Goal: Transaction & Acquisition: Purchase product/service

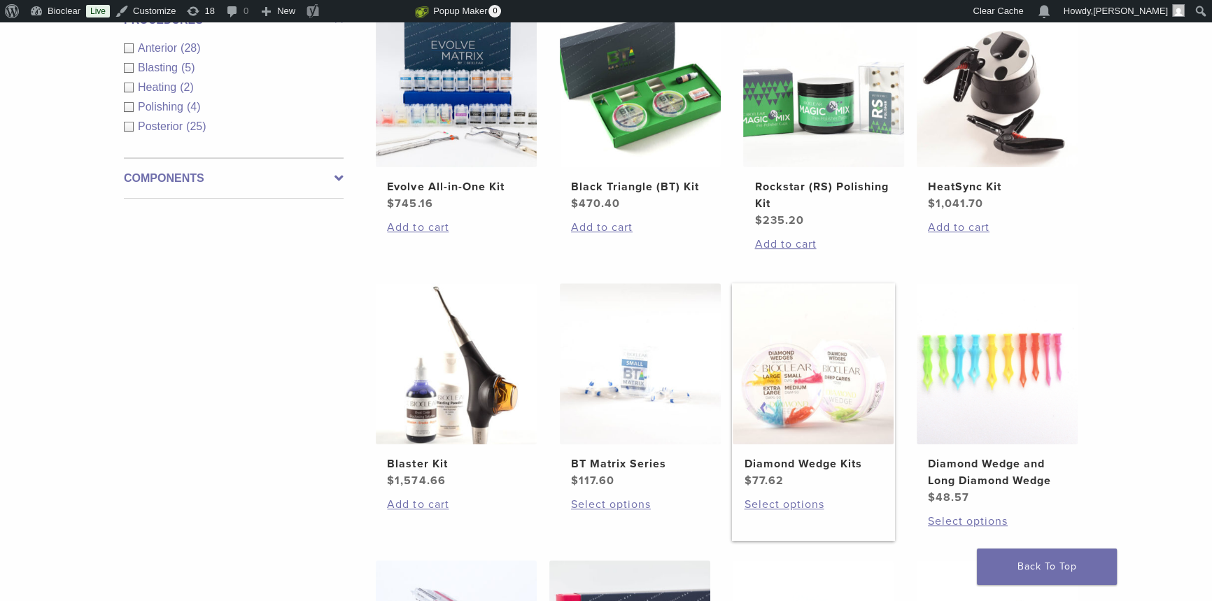
scroll to position [636, 0]
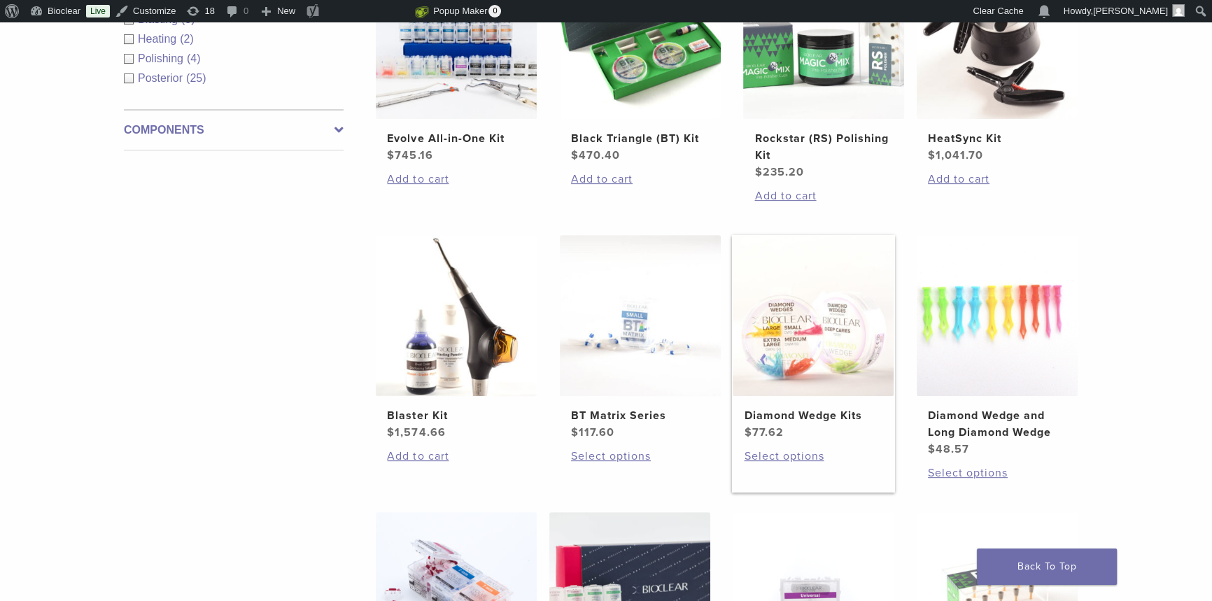
click at [832, 421] on h2 "Diamond Wedge Kits" at bounding box center [813, 415] width 139 height 17
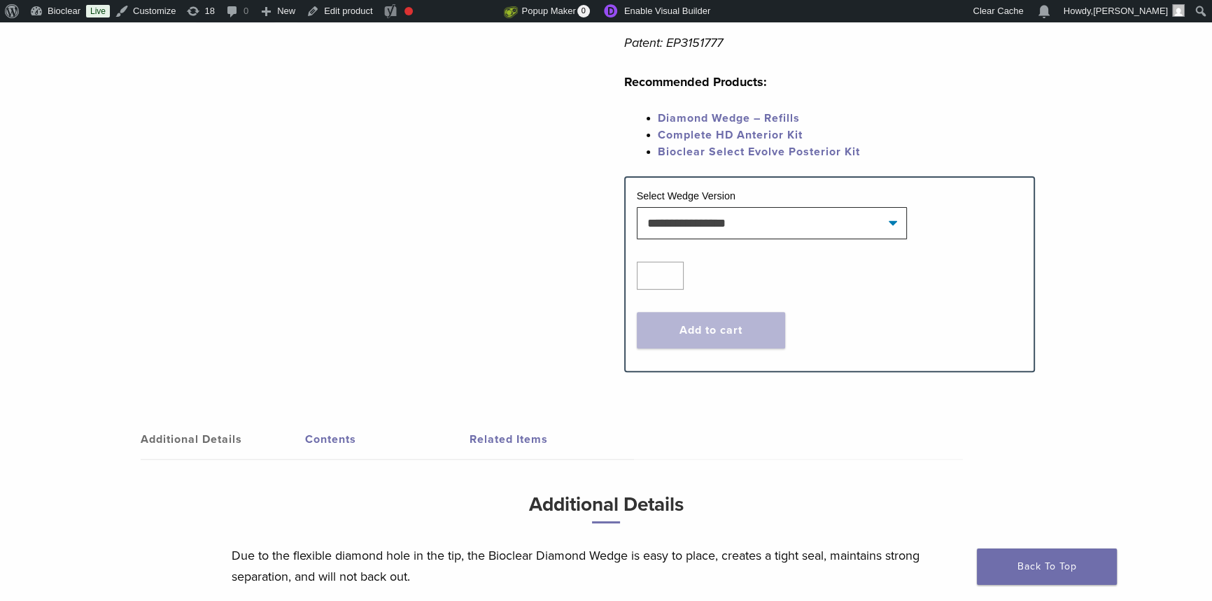
scroll to position [763, 0]
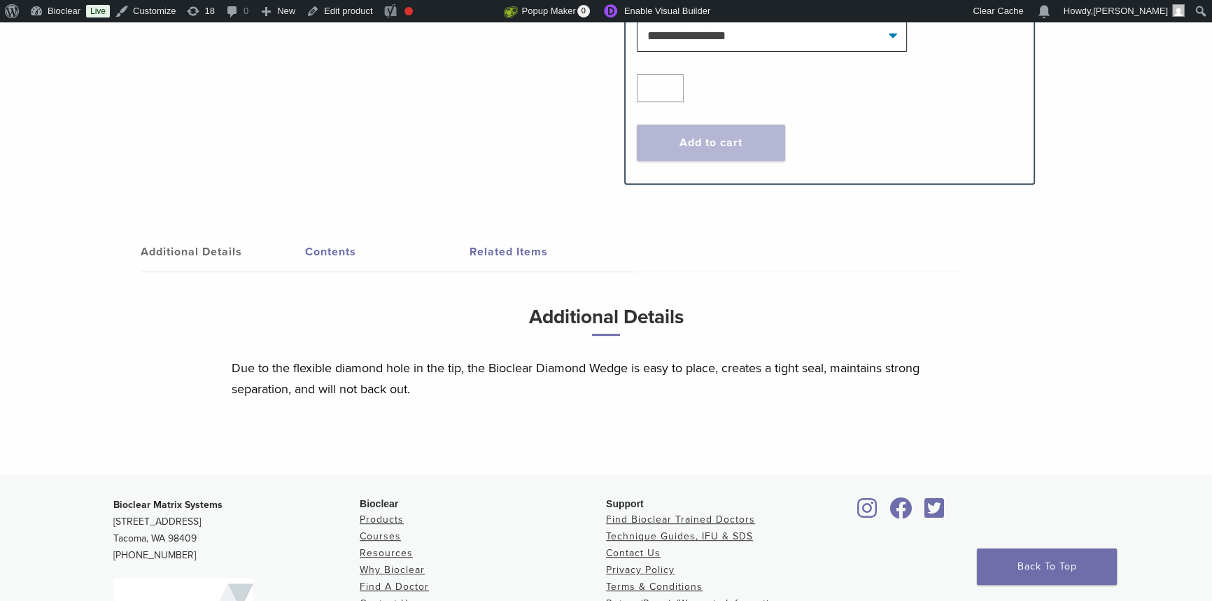
click at [339, 259] on link "Contents" at bounding box center [387, 251] width 164 height 39
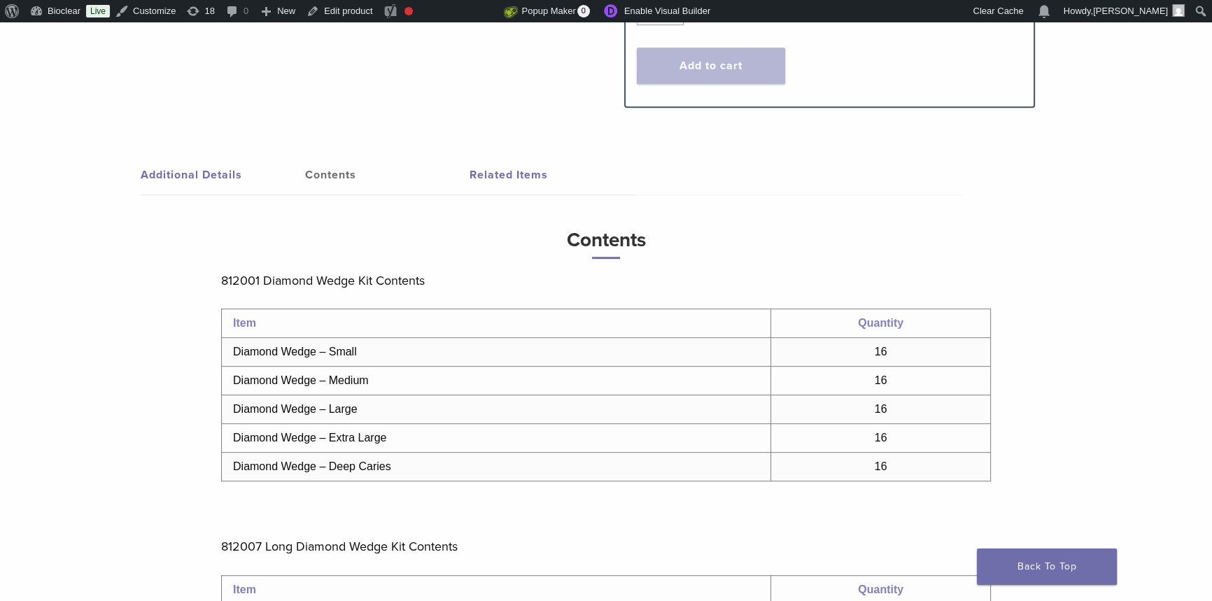
scroll to position [954, 0]
